Goal: Task Accomplishment & Management: Manage account settings

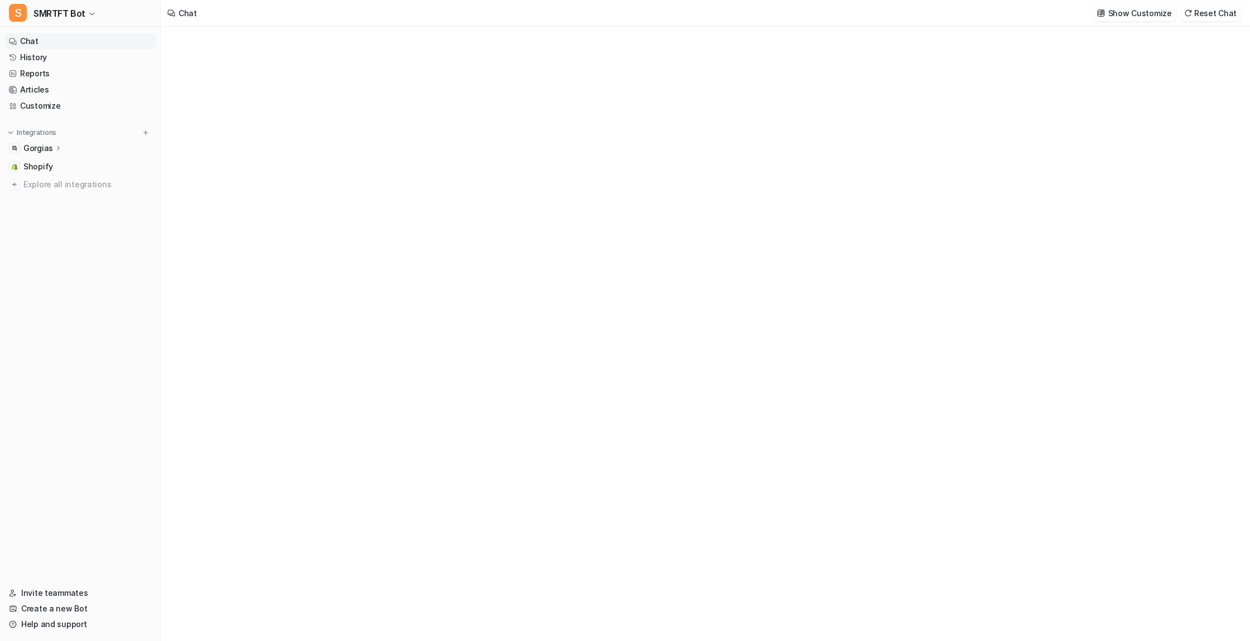
type textarea "**********"
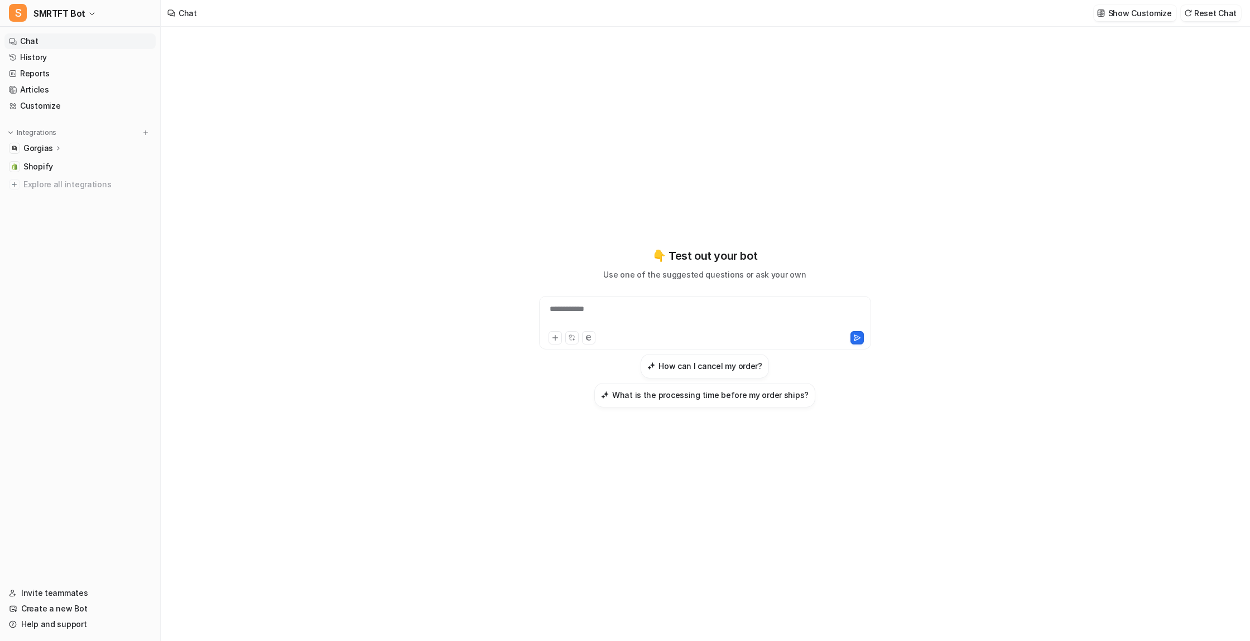
click at [41, 148] on p "Gorgias" at bounding box center [38, 148] width 30 height 11
click at [49, 165] on p "Overview" at bounding box center [50, 164] width 36 height 11
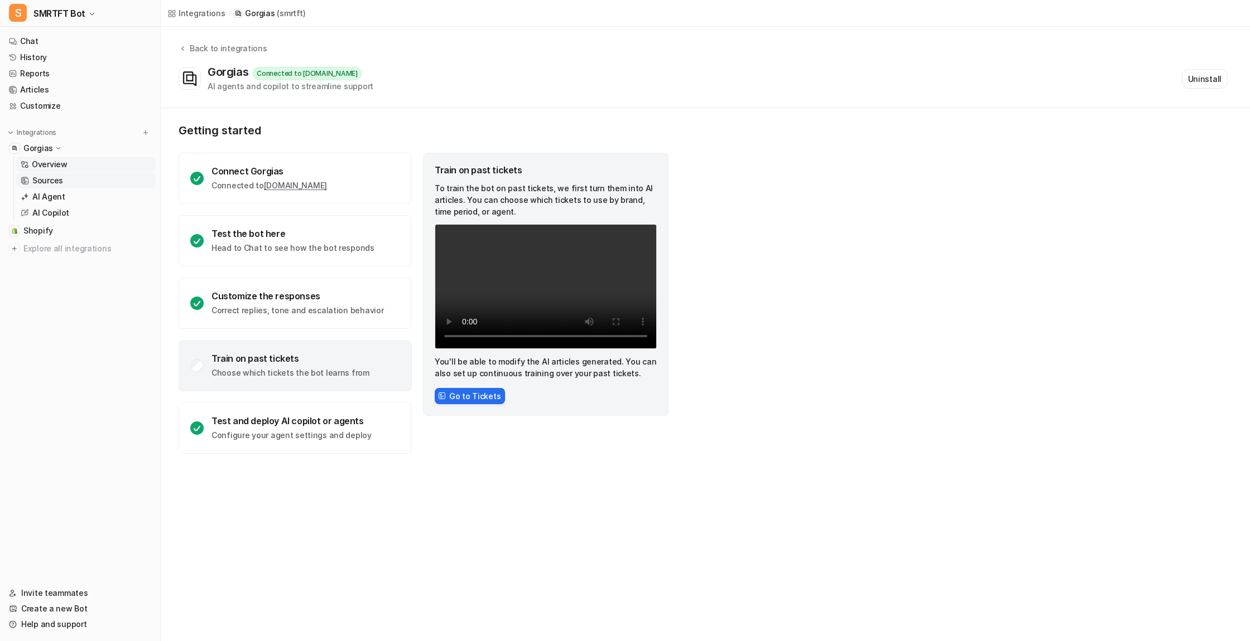
drag, startPoint x: 45, startPoint y: 180, endPoint x: 62, endPoint y: 179, distance: 17.3
click at [45, 180] on p "Sources" at bounding box center [47, 180] width 31 height 11
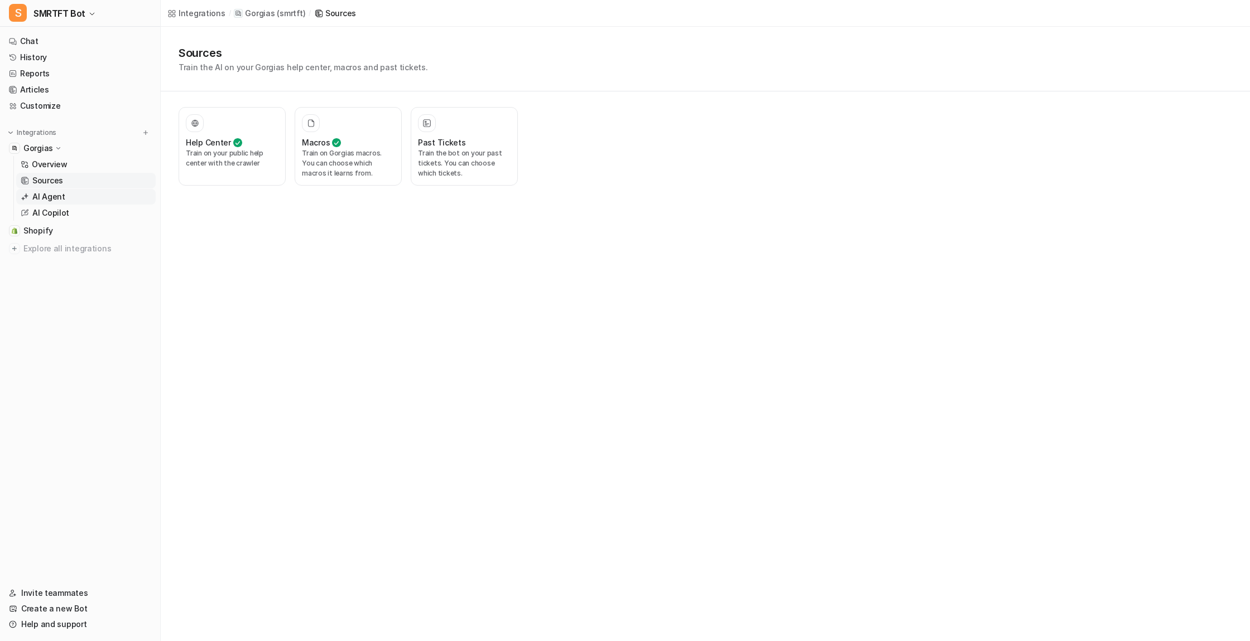
click at [55, 197] on p "AI Agent" at bounding box center [48, 196] width 33 height 11
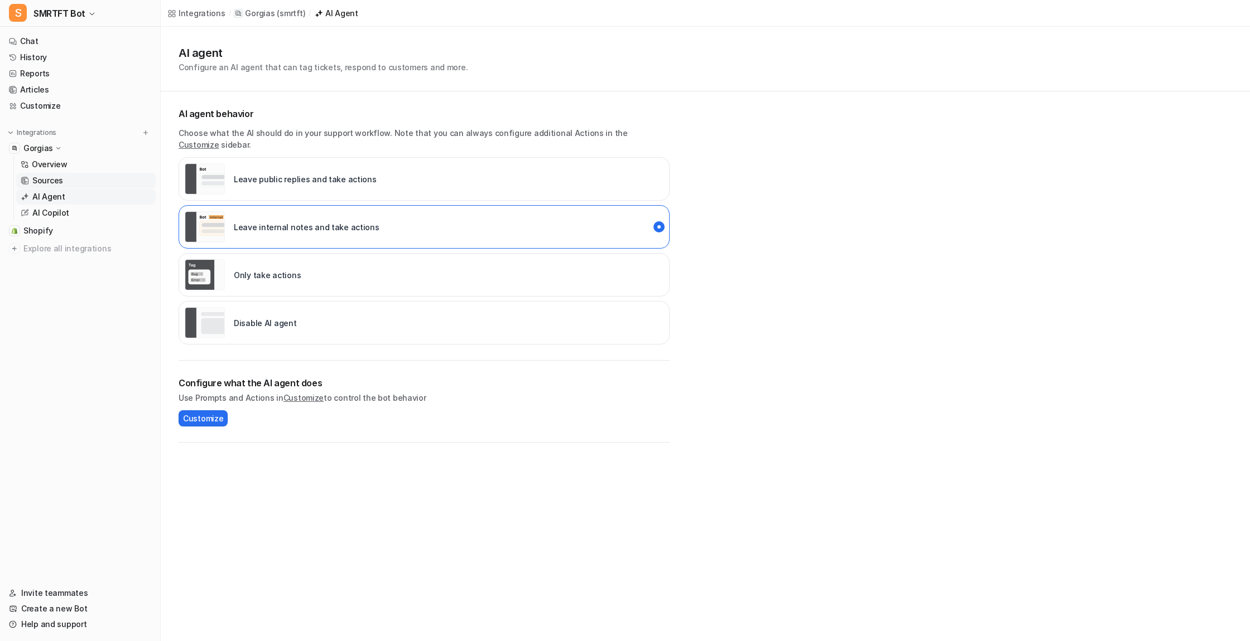
click at [48, 179] on p "Sources" at bounding box center [47, 180] width 31 height 11
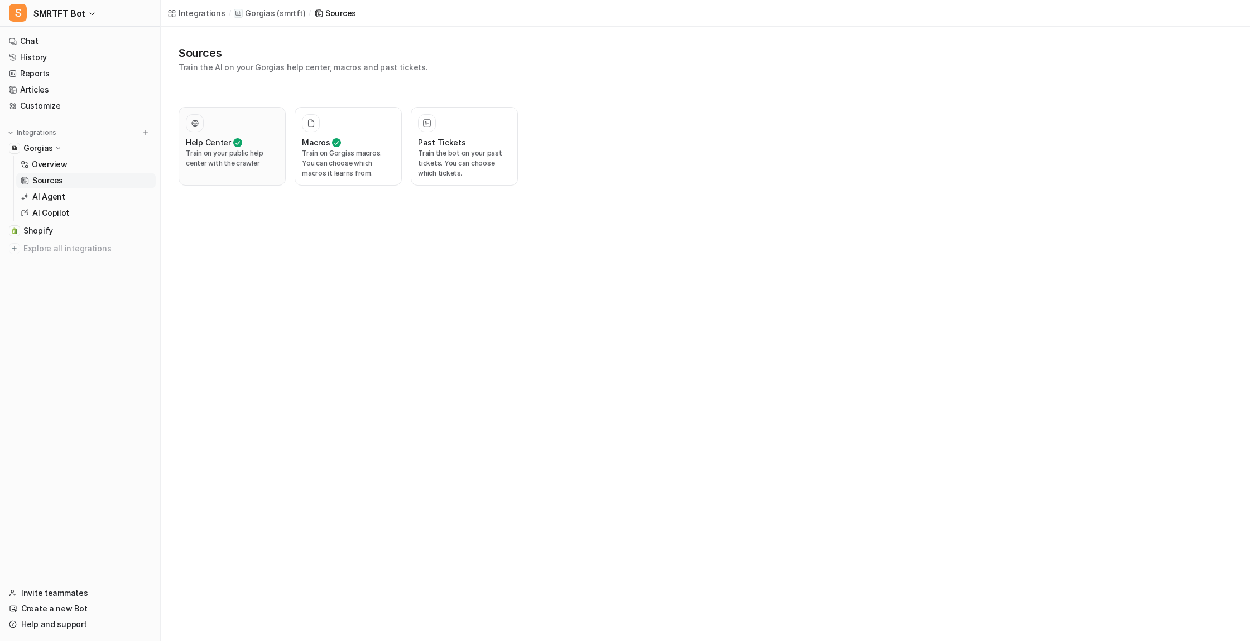
click at [225, 165] on p "Train on your public help center with the crawler" at bounding box center [232, 158] width 93 height 20
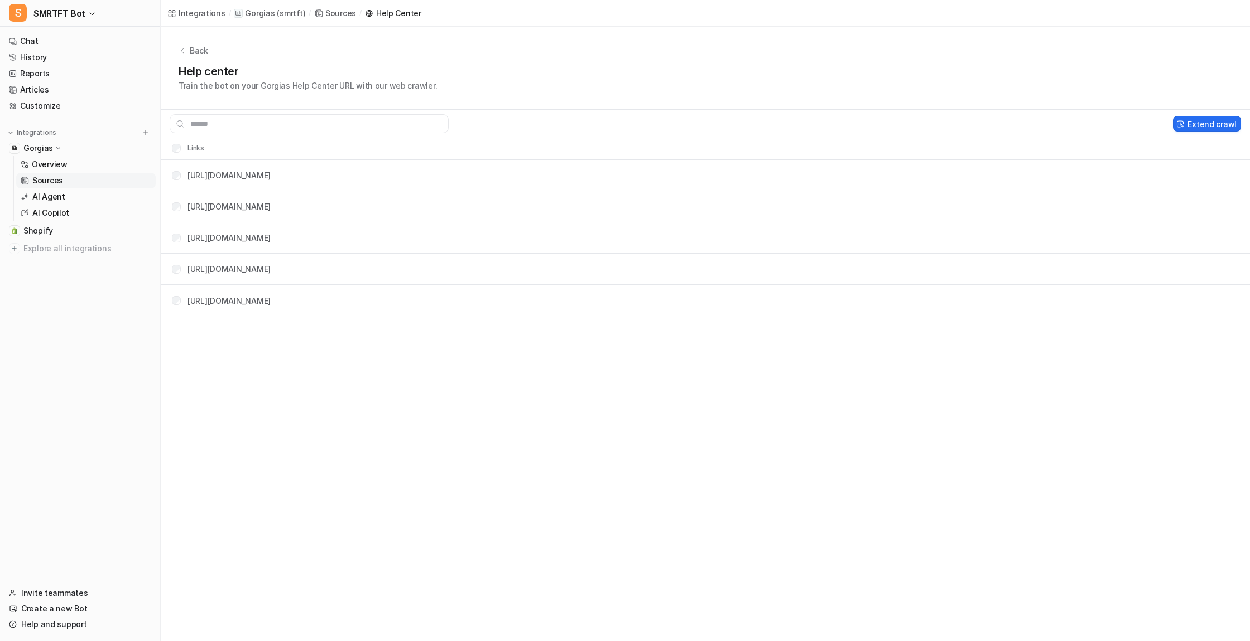
click at [182, 49] on icon at bounding box center [183, 51] width 8 height 8
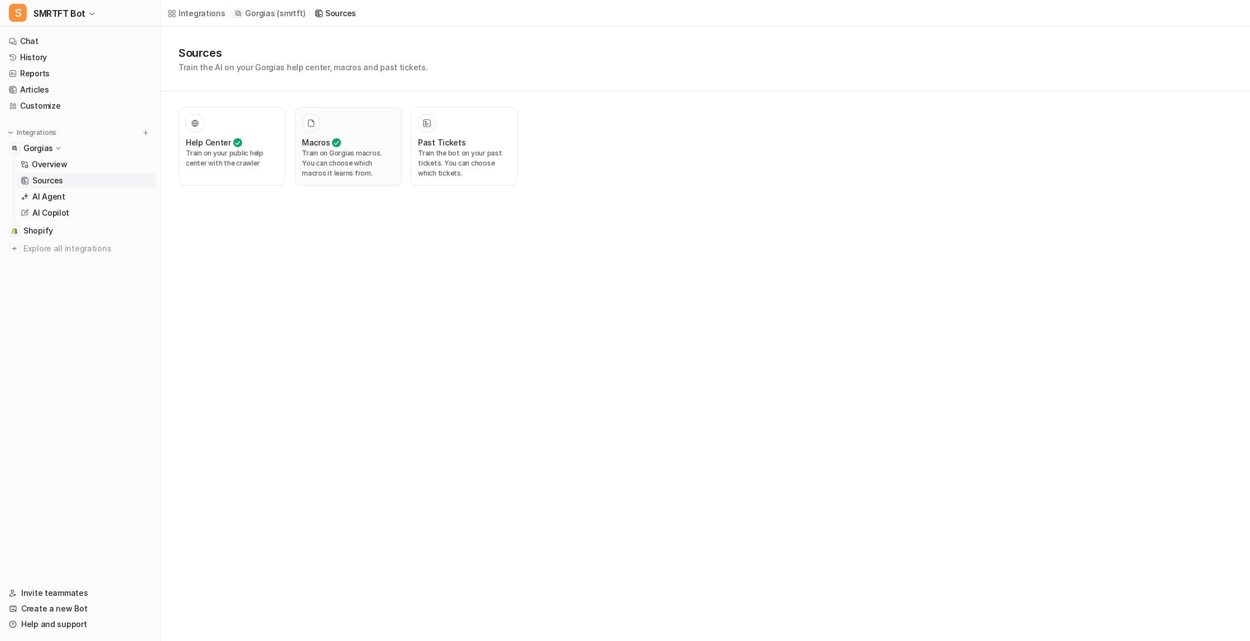
click at [341, 156] on p "Train on Gorgias macros. You can choose which macros it learns from." at bounding box center [348, 163] width 93 height 30
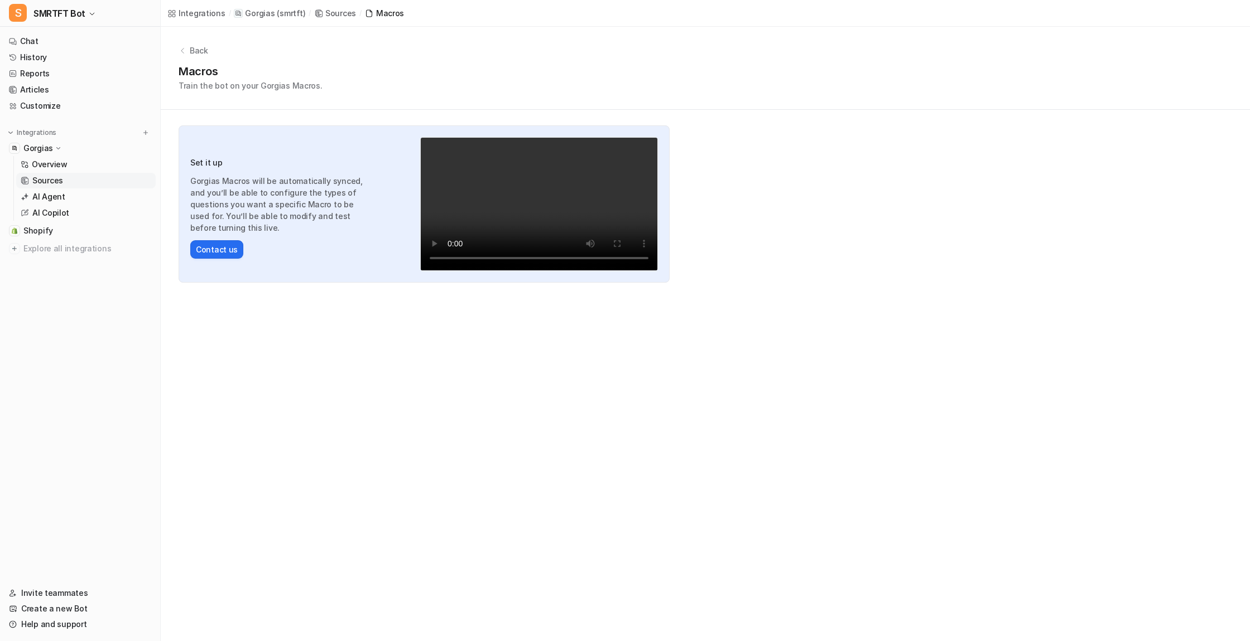
click at [183, 49] on icon at bounding box center [182, 50] width 2 height 5
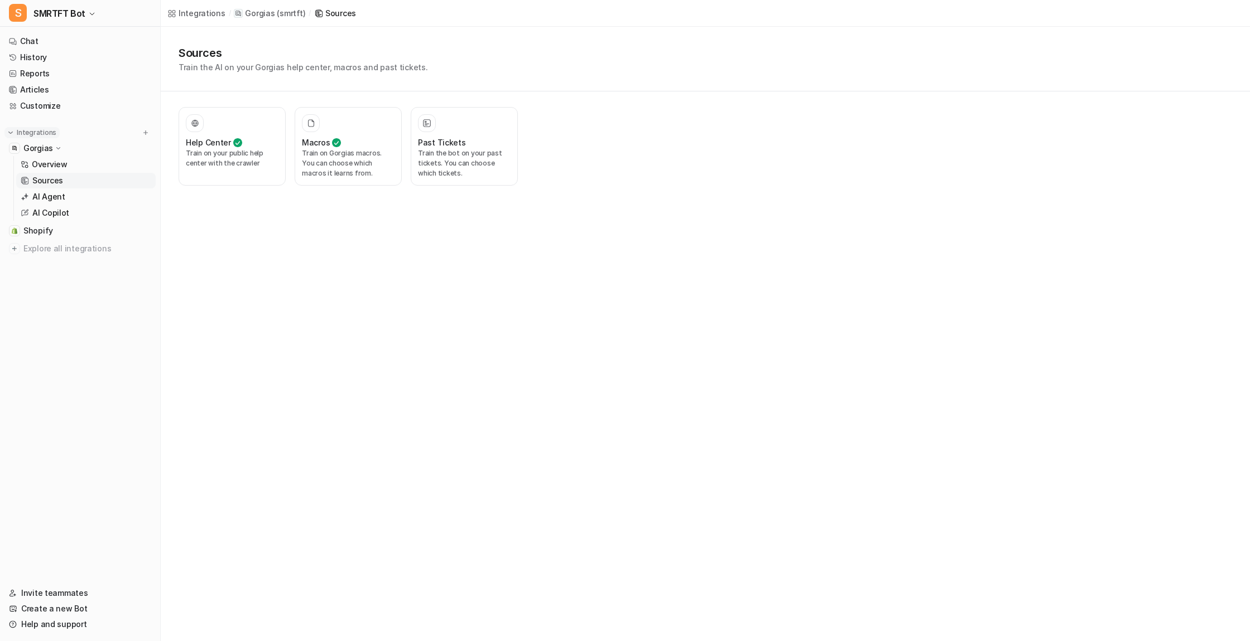
click at [55, 131] on button "Integrations" at bounding box center [31, 132] width 55 height 11
click at [135, 130] on div "Integrations" at bounding box center [80, 132] width 142 height 11
click at [143, 132] on img at bounding box center [146, 133] width 8 height 8
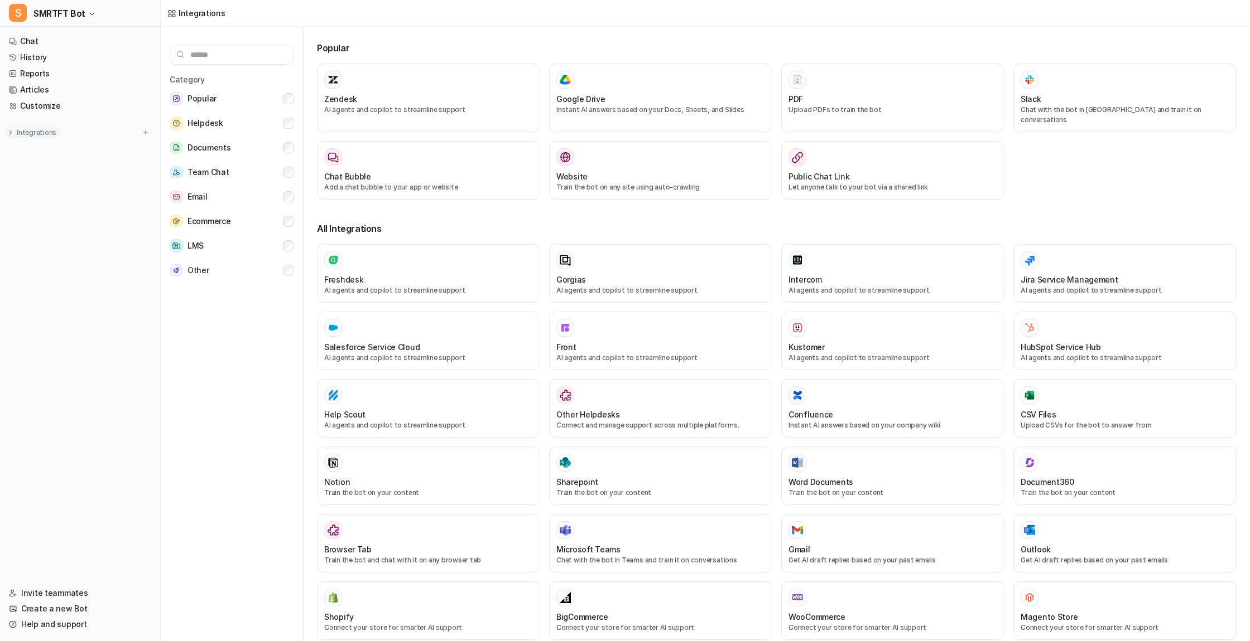
click at [46, 132] on p "Integrations" at bounding box center [37, 132] width 40 height 9
click at [56, 625] on link "Help and support" at bounding box center [79, 625] width 151 height 16
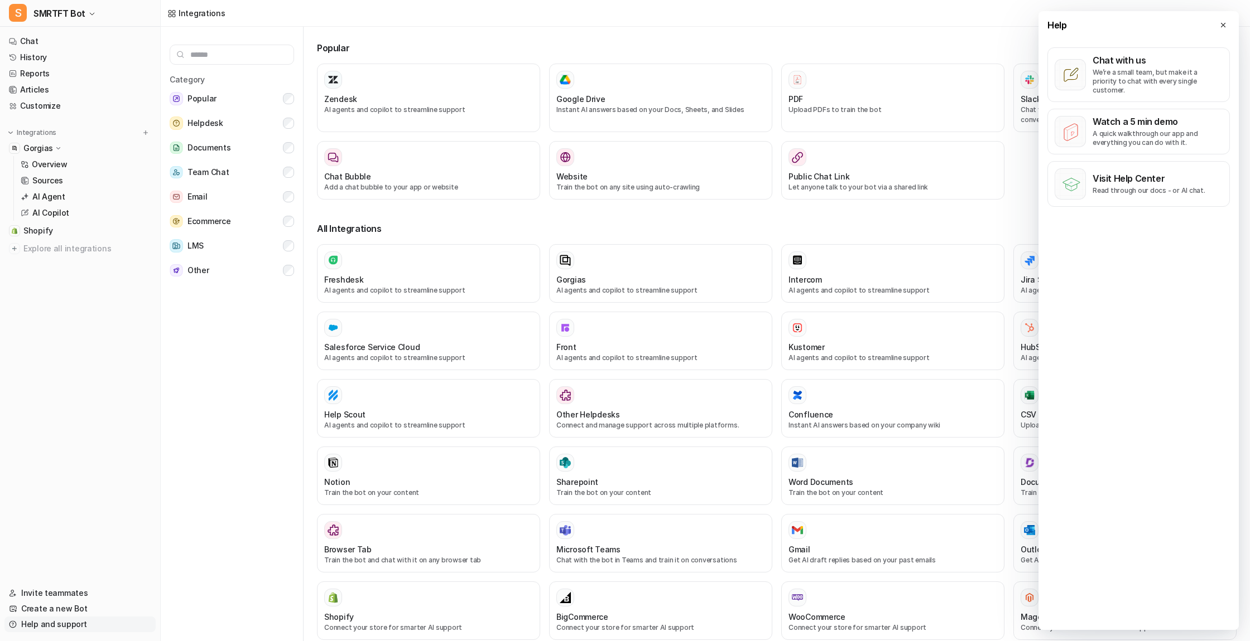
click at [32, 623] on link "Help and support" at bounding box center [79, 625] width 151 height 16
click at [1089, 461] on div "Help Chat with us We’re a small team, but make it a priority to chat with every…" at bounding box center [1138, 320] width 200 height 619
click at [1135, 186] on p "Read through our docs - or AI chat." at bounding box center [1148, 190] width 113 height 9
click at [48, 165] on p "Overview" at bounding box center [50, 164] width 36 height 11
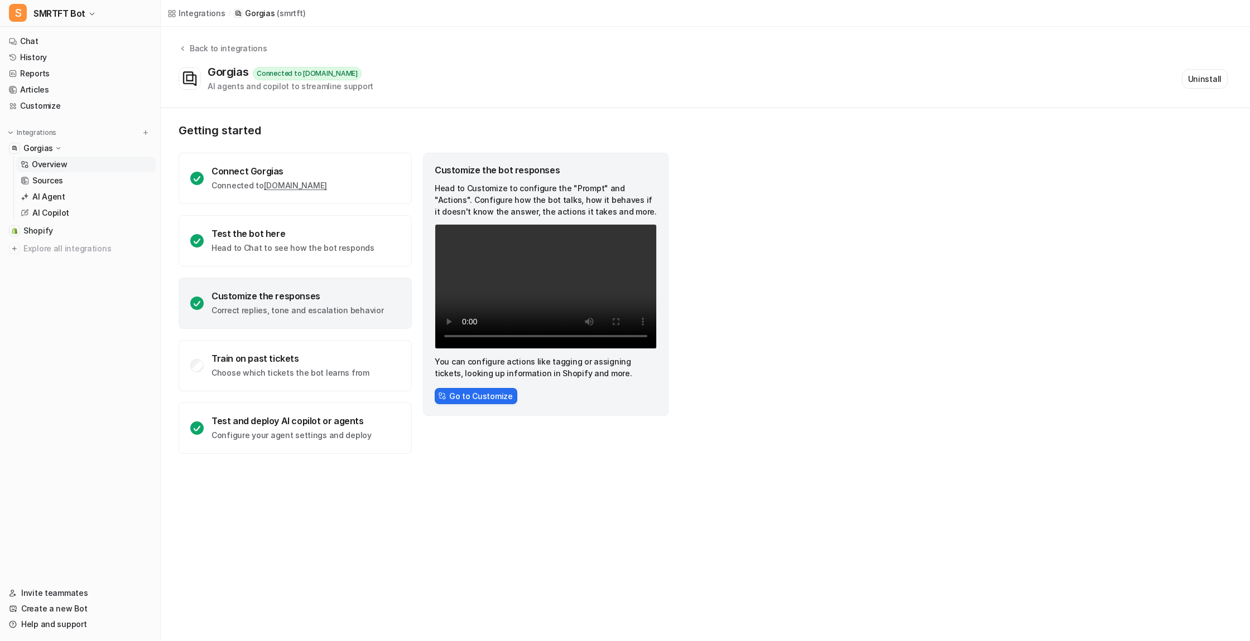
click at [51, 163] on p "Overview" at bounding box center [50, 164] width 36 height 11
click at [258, 173] on div "Connect Gorgias" at bounding box center [268, 171] width 115 height 11
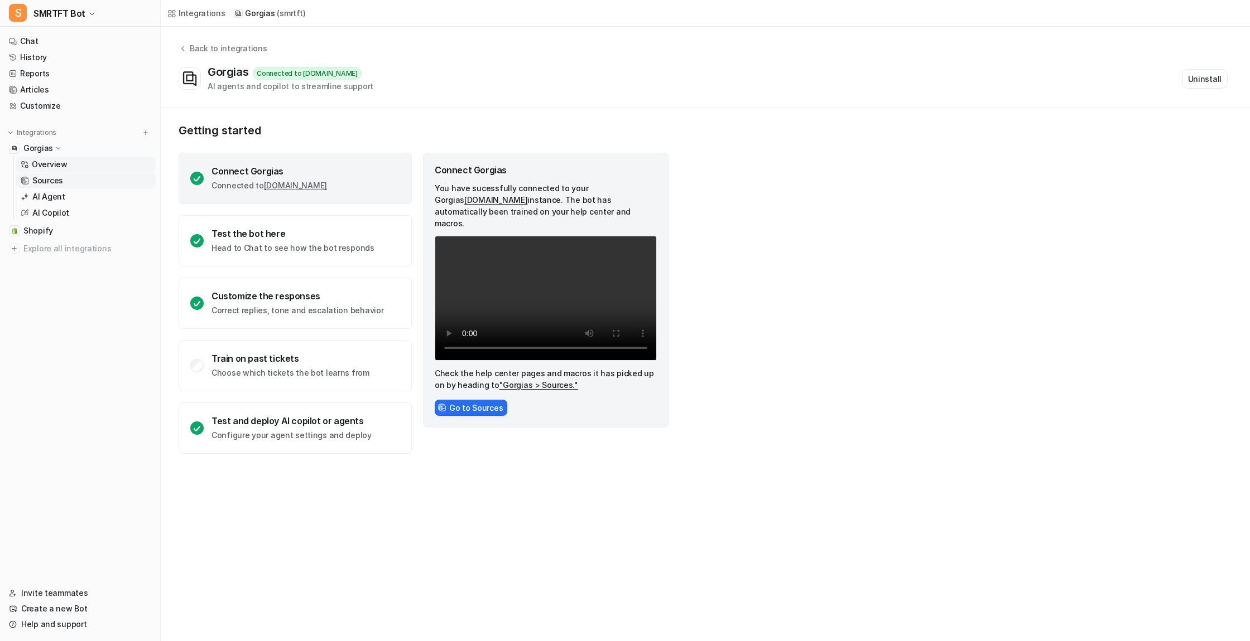
click at [50, 179] on p "Sources" at bounding box center [47, 180] width 31 height 11
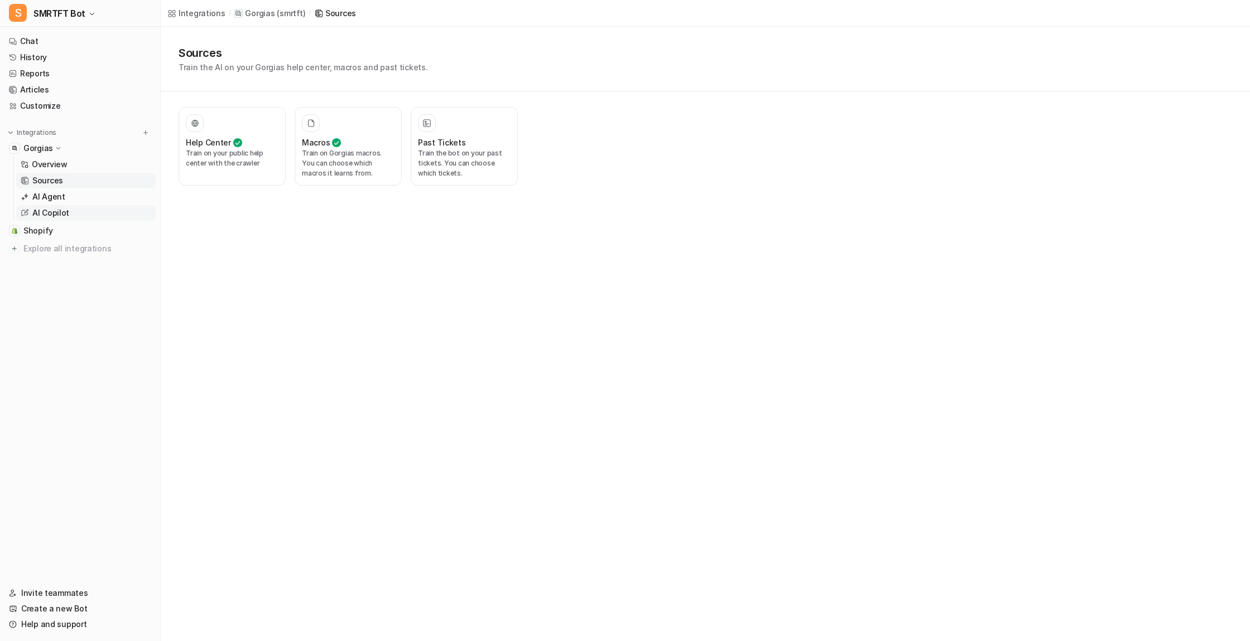
click at [55, 214] on p "AI Copilot" at bounding box center [50, 213] width 37 height 11
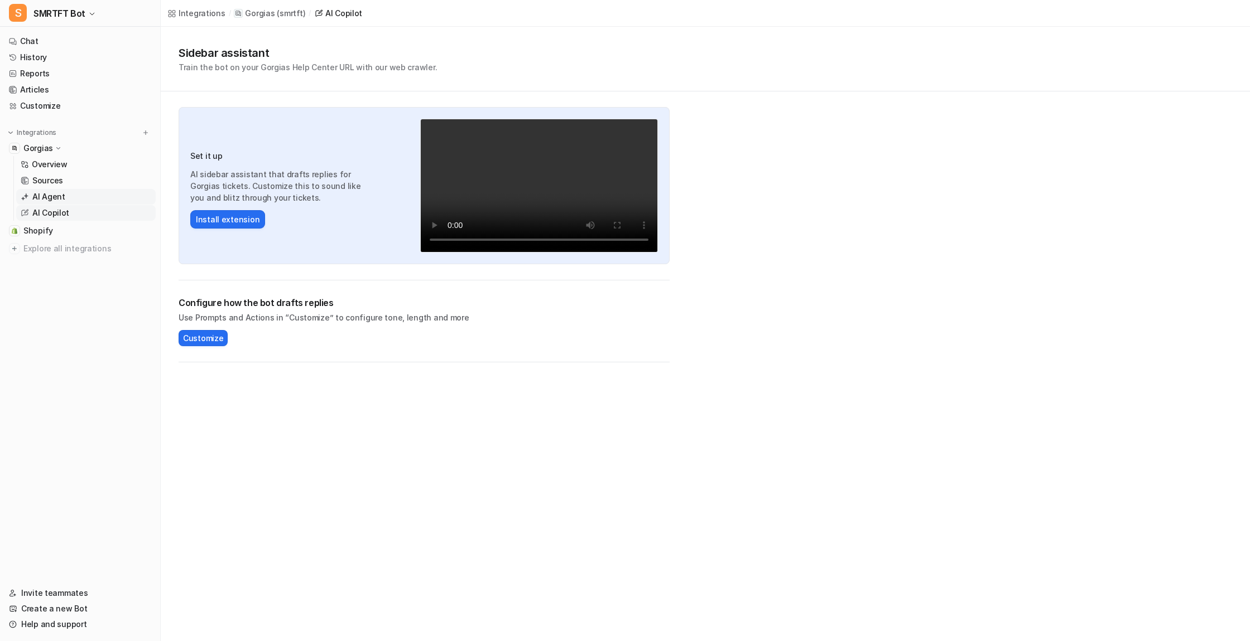
click at [55, 197] on p "AI Agent" at bounding box center [48, 196] width 33 height 11
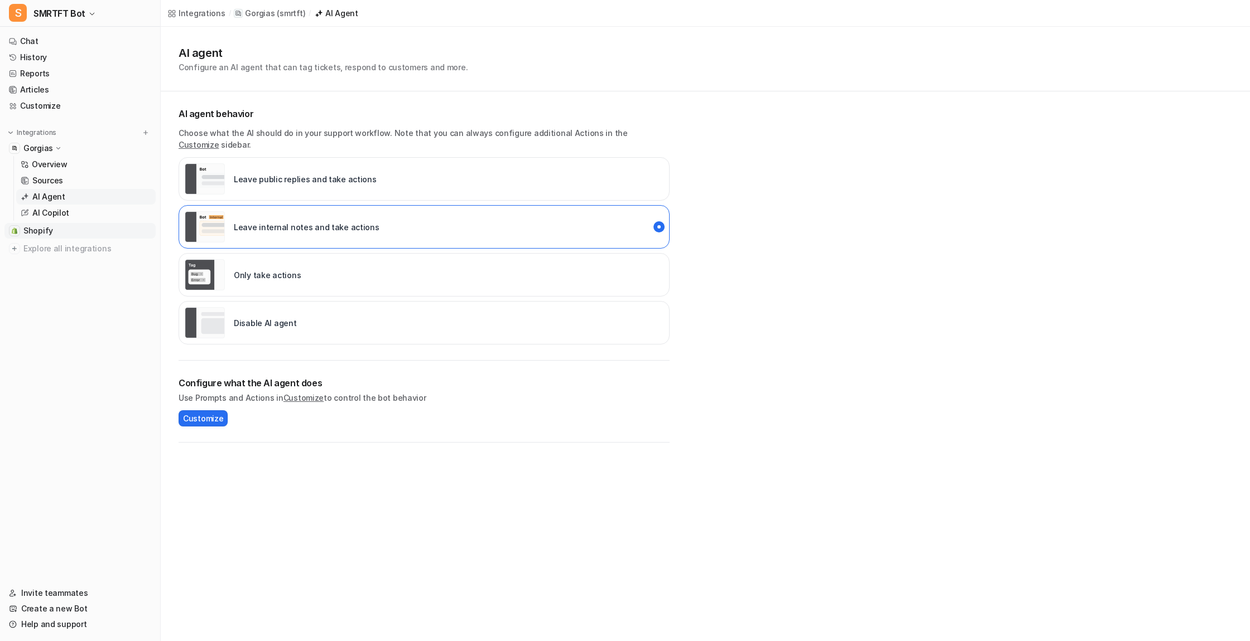
click at [40, 233] on span "Shopify" at bounding box center [38, 230] width 30 height 11
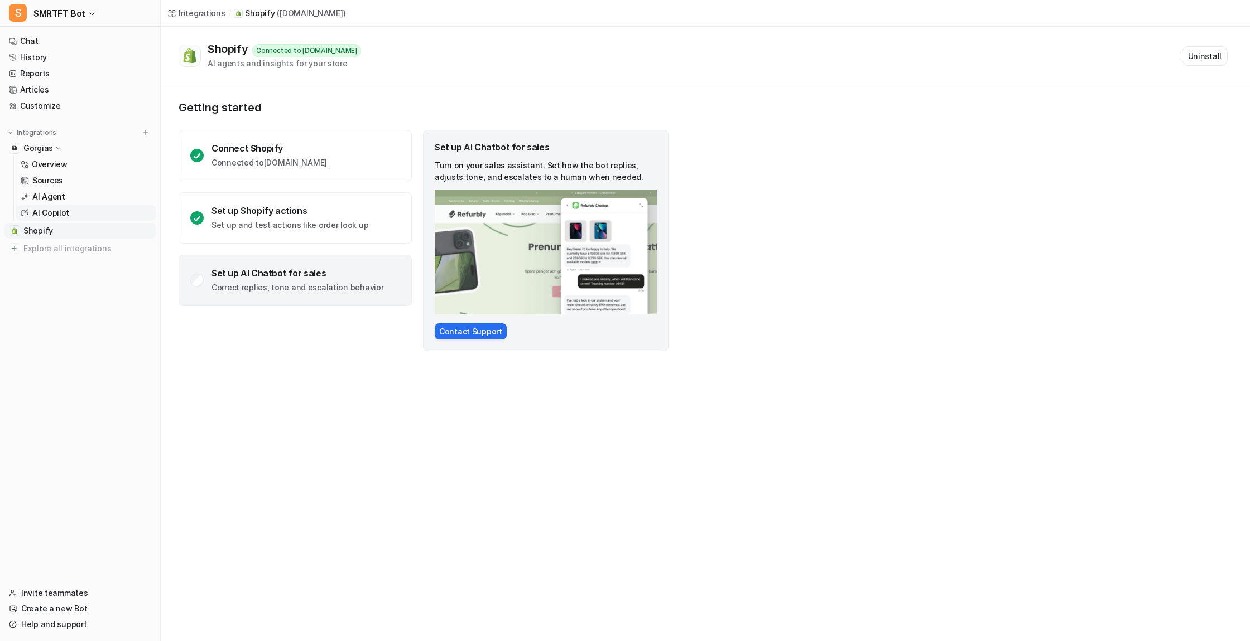
drag, startPoint x: 45, startPoint y: 211, endPoint x: 52, endPoint y: 211, distance: 7.3
click at [45, 211] on p "AI Copilot" at bounding box center [50, 213] width 37 height 11
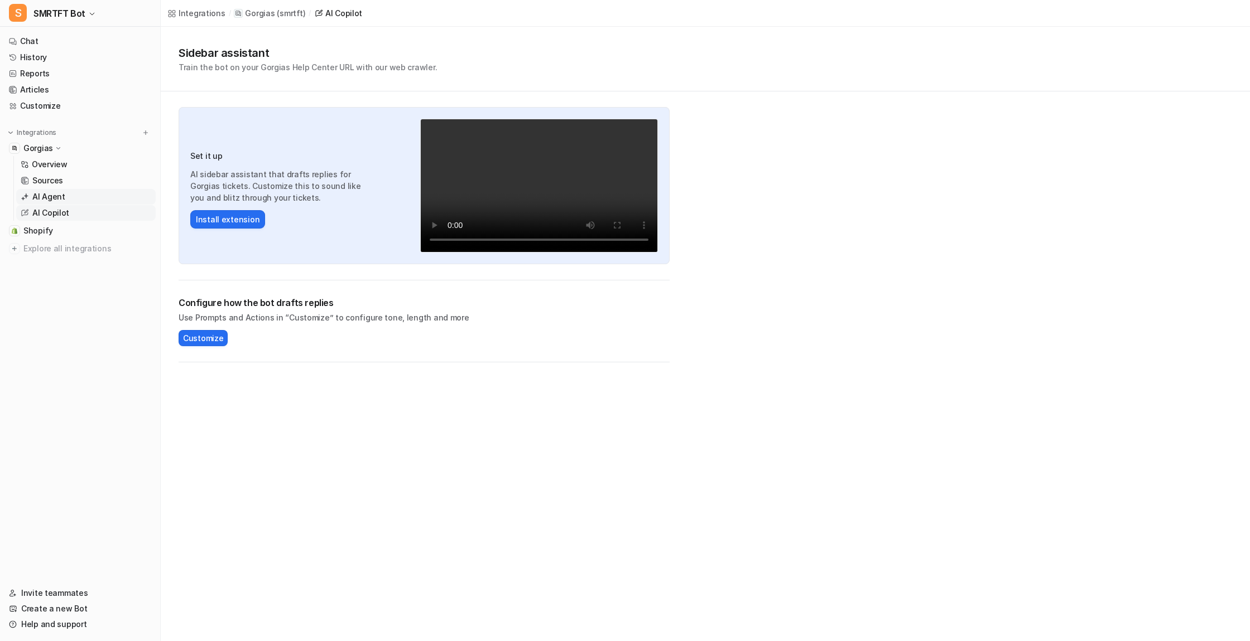
click at [52, 195] on p "AI Agent" at bounding box center [48, 196] width 33 height 11
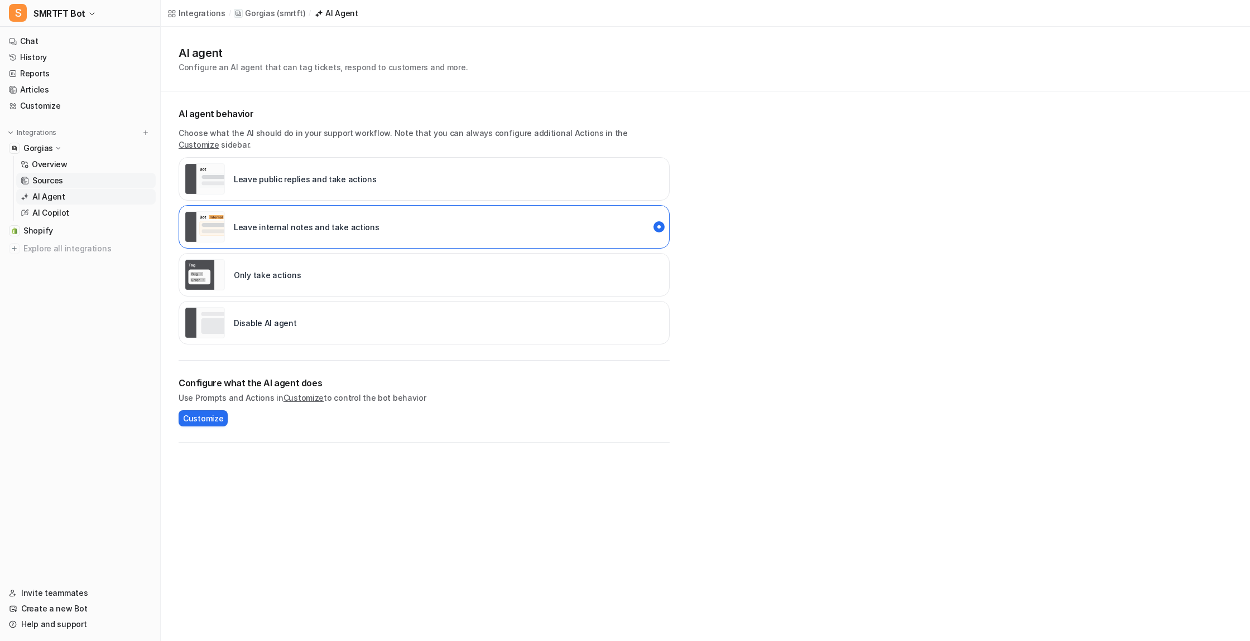
click at [52, 179] on p "Sources" at bounding box center [47, 180] width 31 height 11
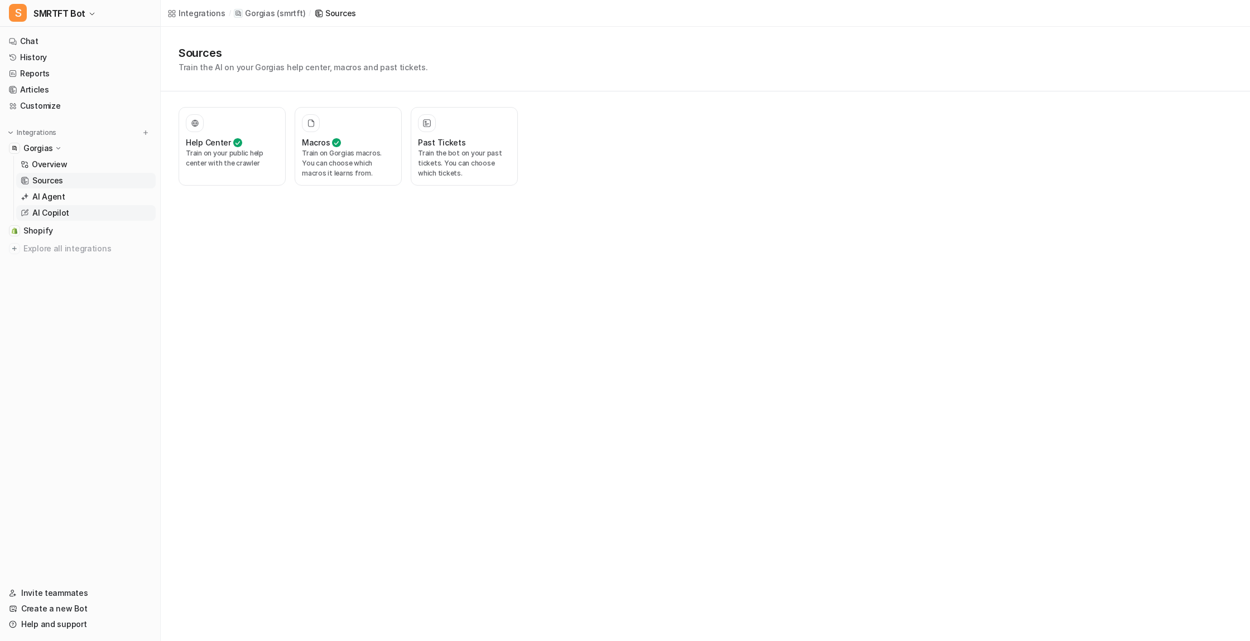
click at [48, 214] on p "AI Copilot" at bounding box center [50, 213] width 37 height 11
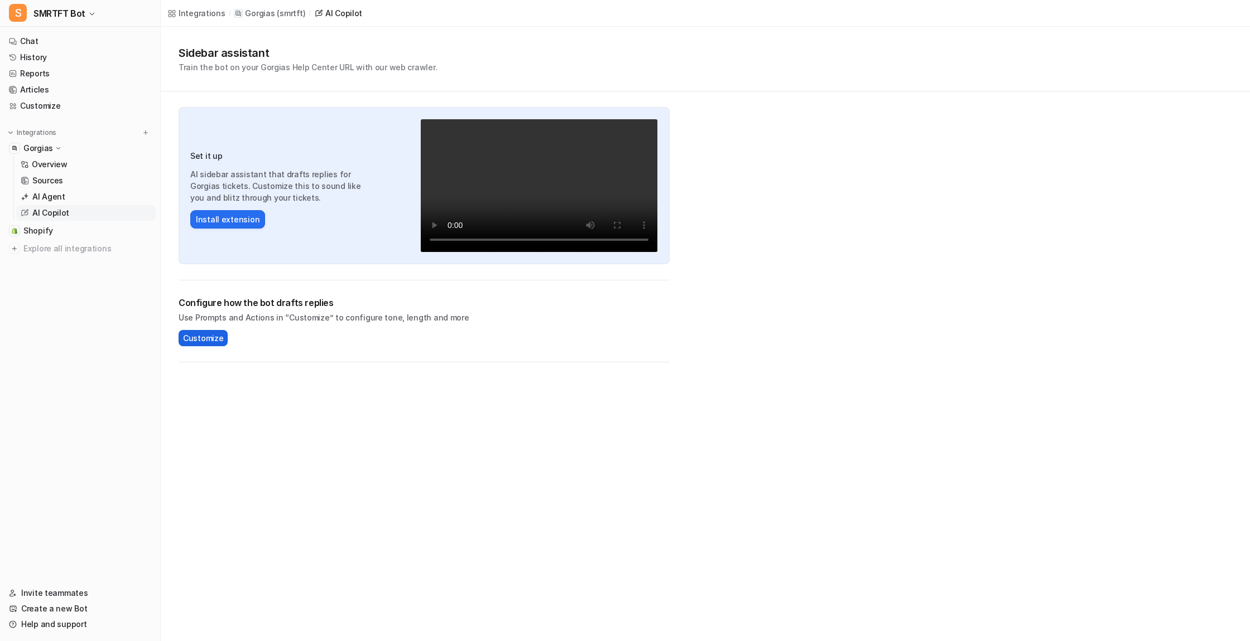
click at [202, 338] on span "Customize" at bounding box center [203, 338] width 40 height 12
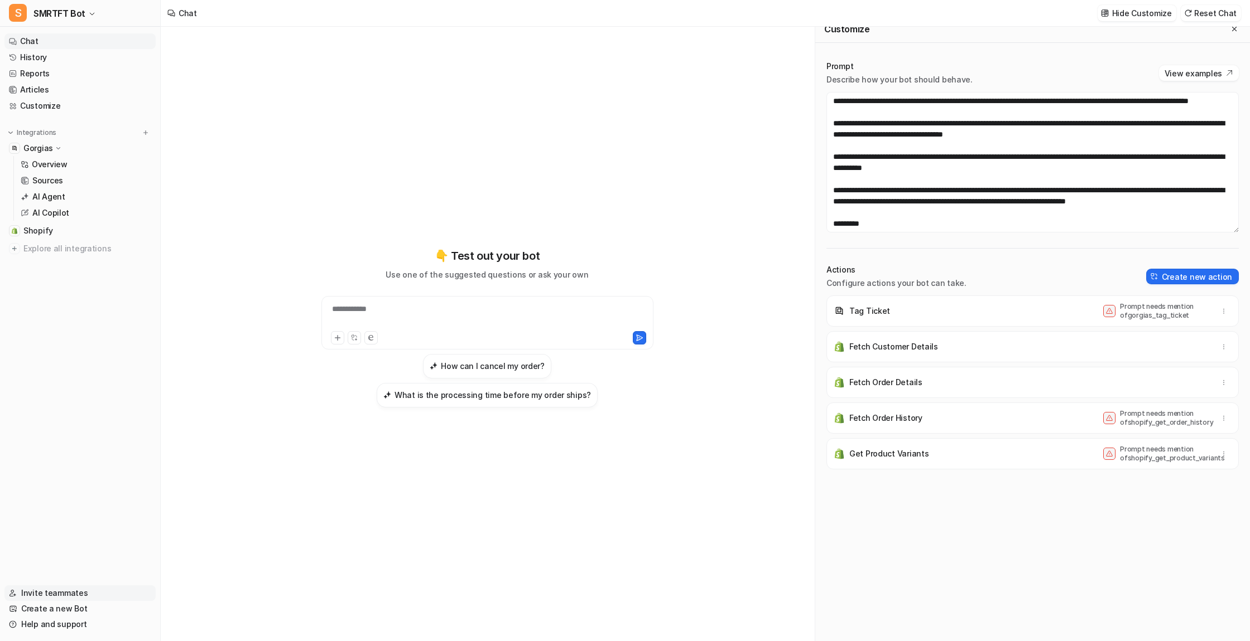
click at [59, 591] on link "Invite teammates" at bounding box center [79, 594] width 151 height 16
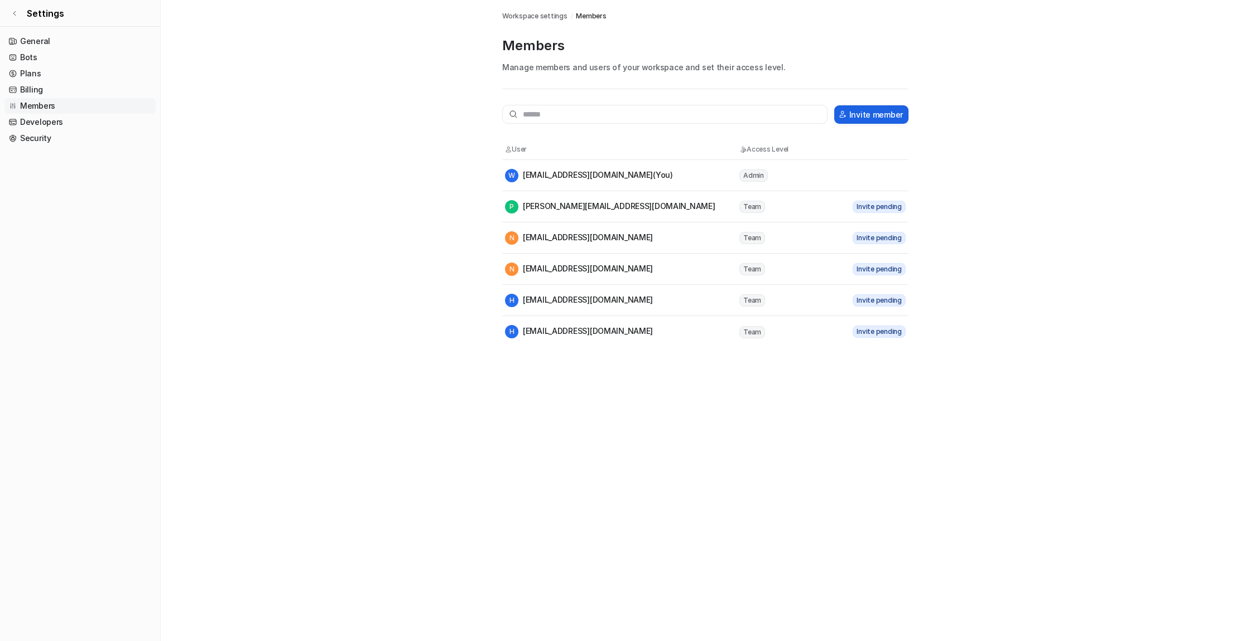
click at [872, 113] on button "Invite member" at bounding box center [871, 114] width 74 height 18
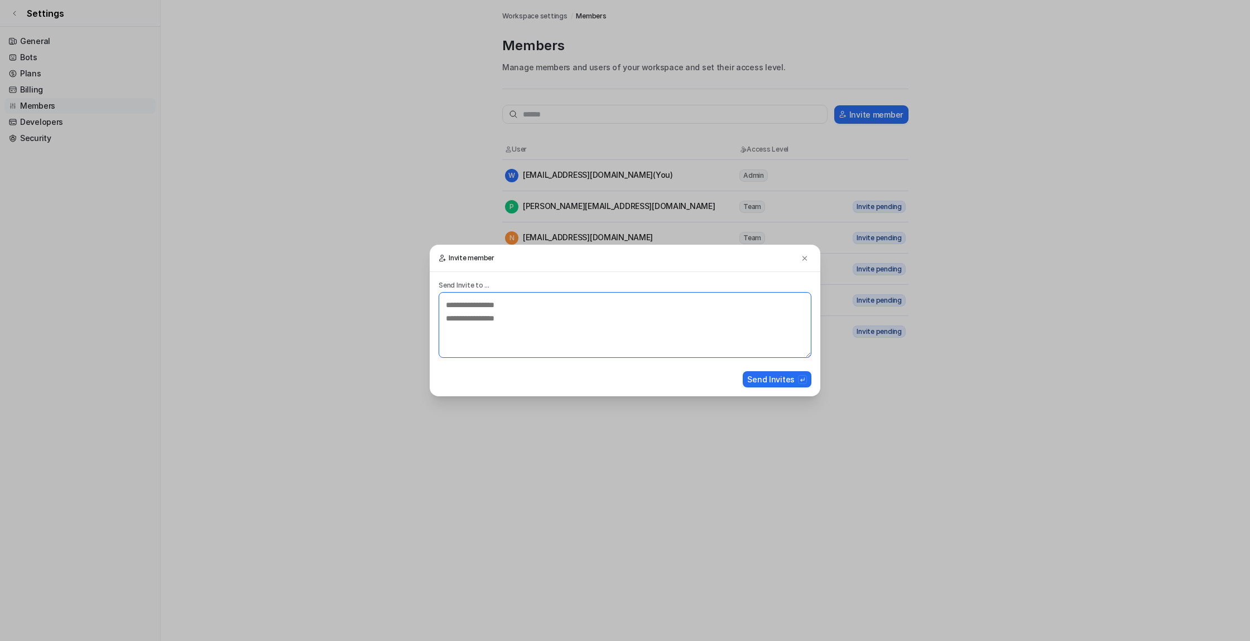
click at [538, 308] on textarea at bounding box center [624, 325] width 373 height 66
paste textarea "**********"
type textarea "**********"
drag, startPoint x: 773, startPoint y: 381, endPoint x: 798, endPoint y: 379, distance: 25.2
click at [773, 381] on button "Send Invites" at bounding box center [776, 380] width 69 height 16
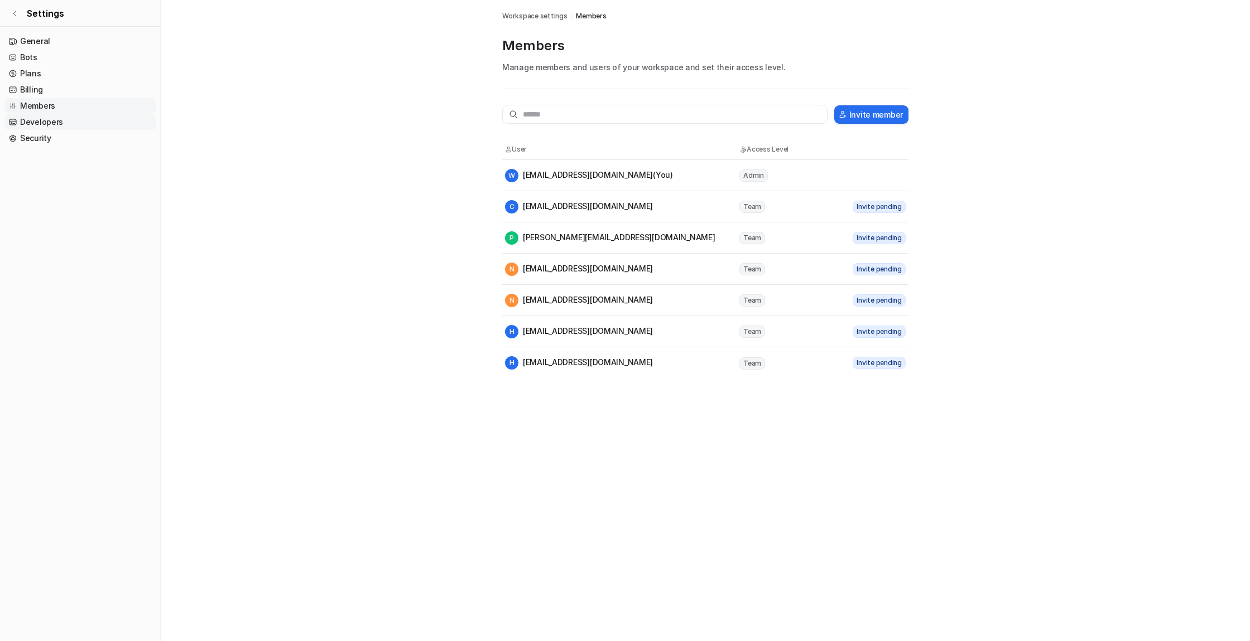
click at [41, 122] on link "Developers" at bounding box center [79, 122] width 151 height 16
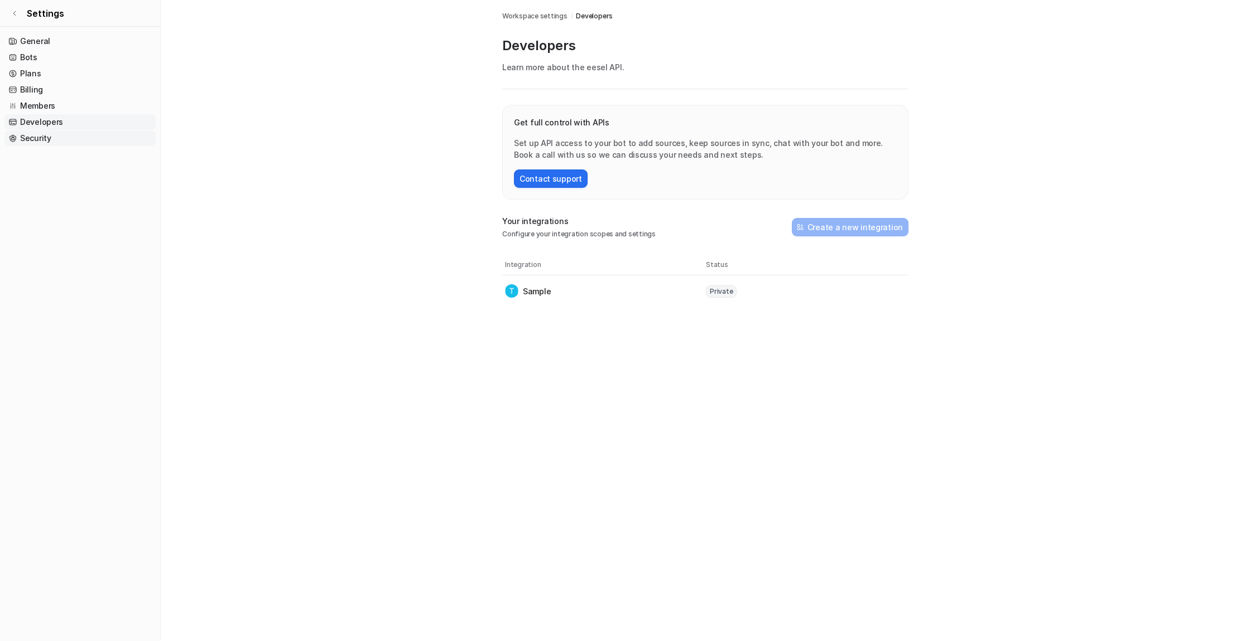
click at [35, 139] on link "Security" at bounding box center [79, 139] width 151 height 16
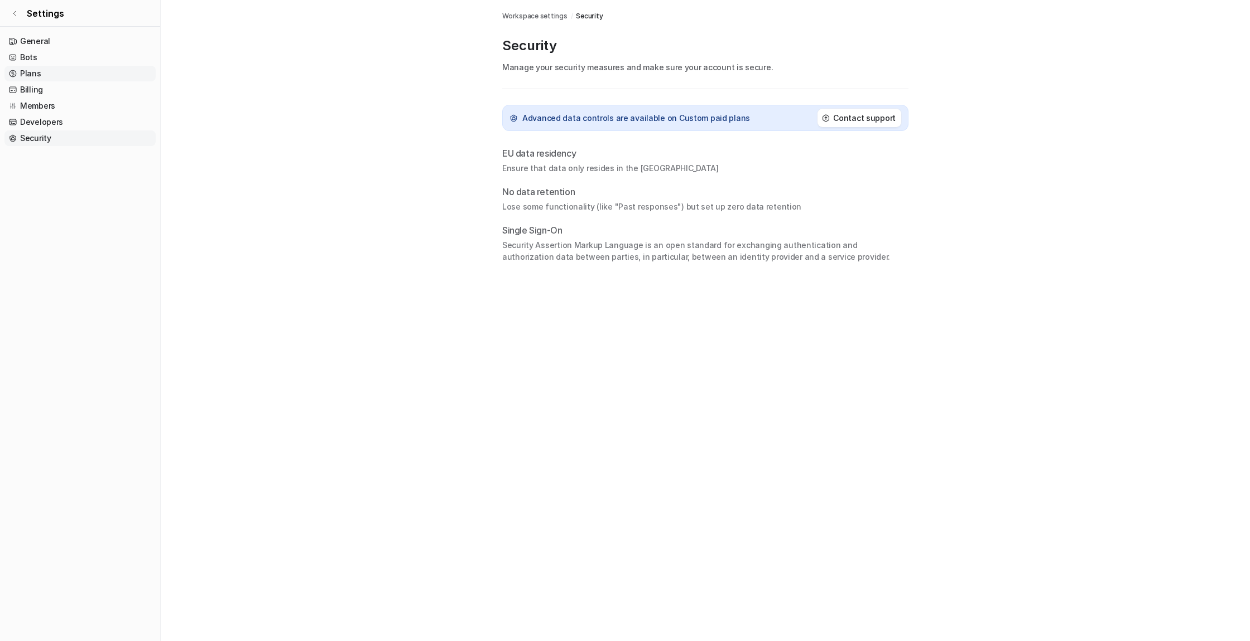
click at [30, 71] on link "Plans" at bounding box center [79, 74] width 151 height 16
